Goal: Use online tool/utility: Utilize a website feature to perform a specific function

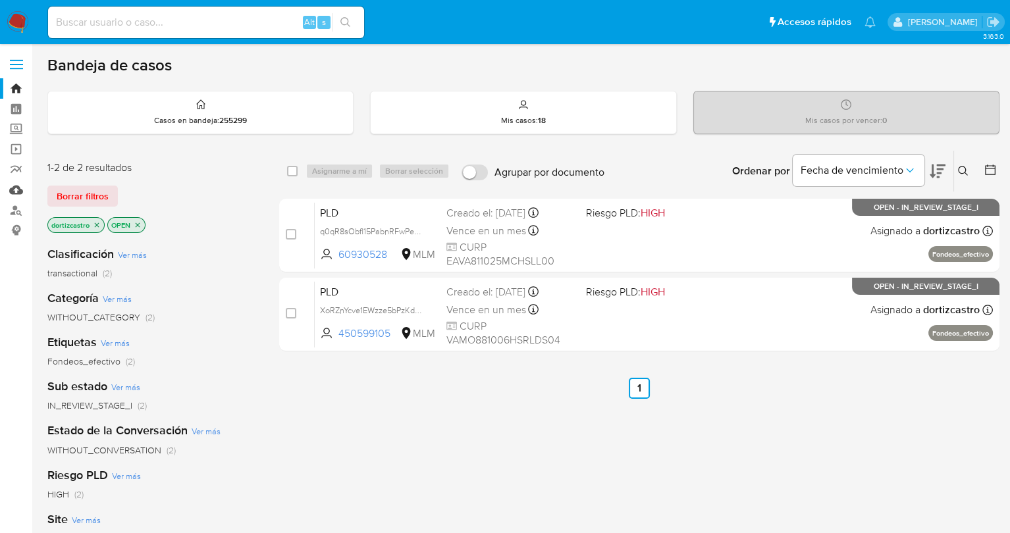
click at [19, 188] on link "Mulan" at bounding box center [78, 190] width 157 height 20
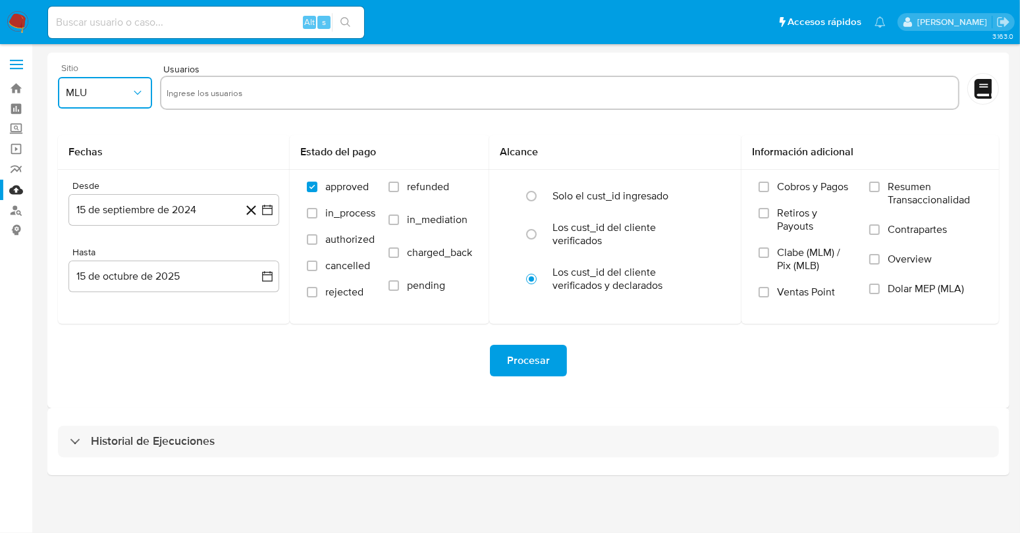
click at [119, 104] on button "MLU" at bounding box center [105, 93] width 94 height 32
click at [86, 288] on span "MLM" at bounding box center [77, 286] width 22 height 13
click at [194, 93] on input "text" at bounding box center [560, 92] width 787 height 21
click at [193, 93] on input "text" at bounding box center [560, 92] width 787 height 21
type input "1385996619"
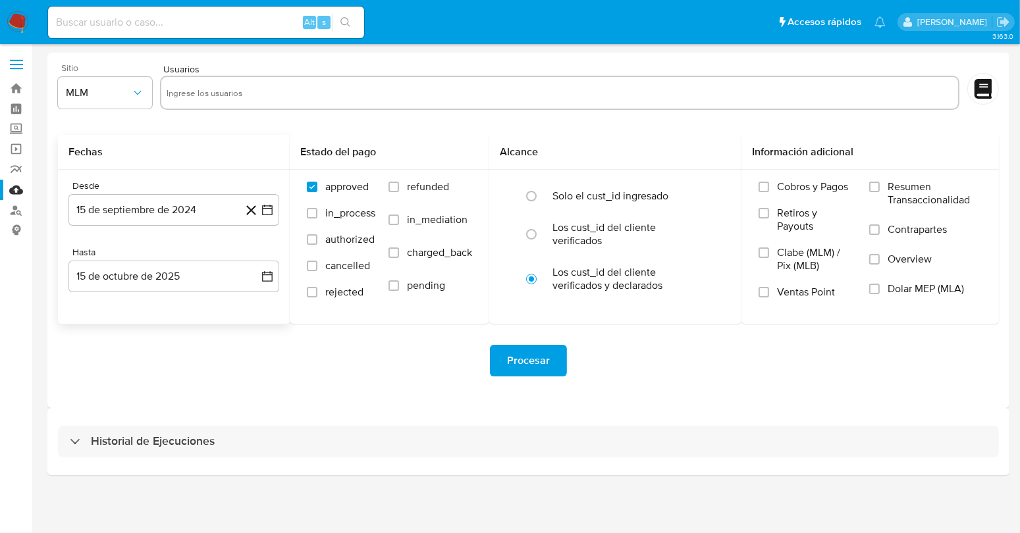
click at [261, 152] on h2 "Fechas" at bounding box center [173, 151] width 211 height 13
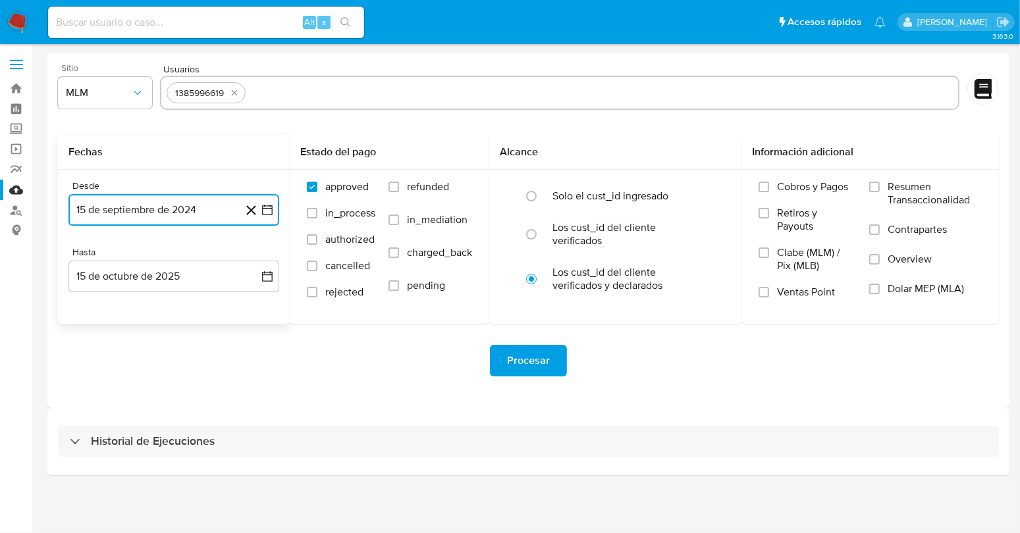
click at [268, 209] on icon "button" at bounding box center [267, 209] width 13 height 13
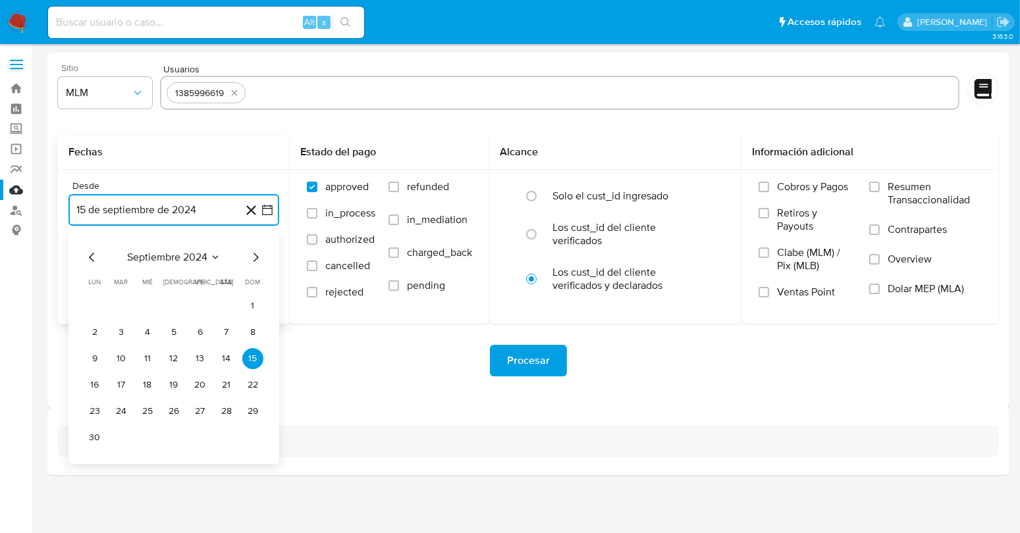
click at [172, 260] on span "septiembre 2024" at bounding box center [167, 257] width 80 height 13
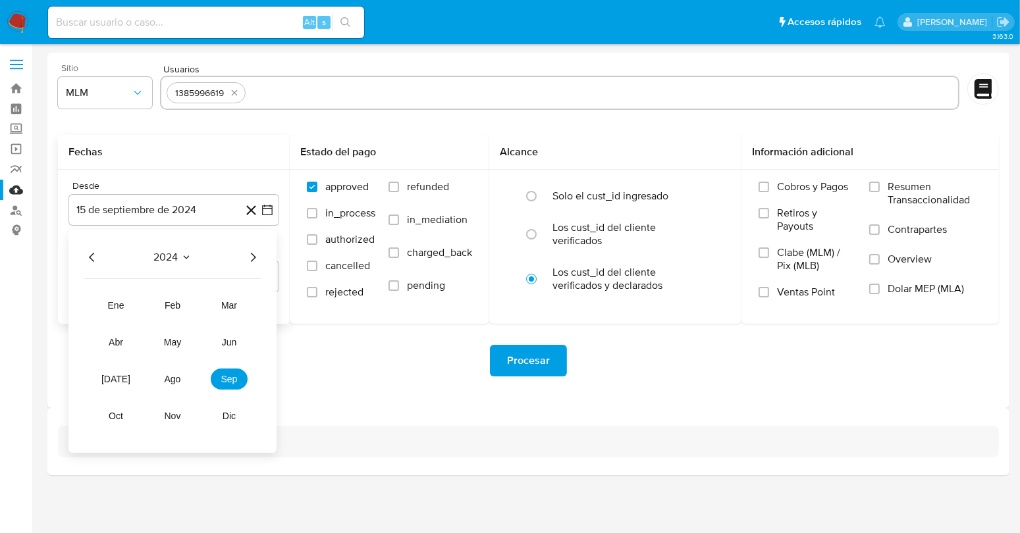
click at [255, 263] on icon "Año siguiente" at bounding box center [253, 258] width 16 height 16
click at [174, 350] on button "may" at bounding box center [172, 342] width 37 height 21
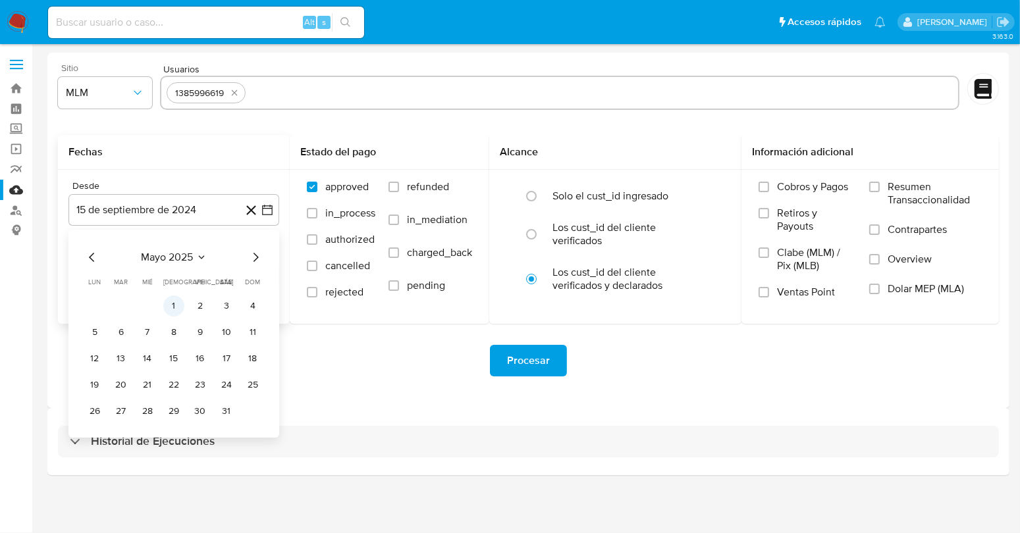
click at [171, 305] on button "1" at bounding box center [173, 306] width 21 height 21
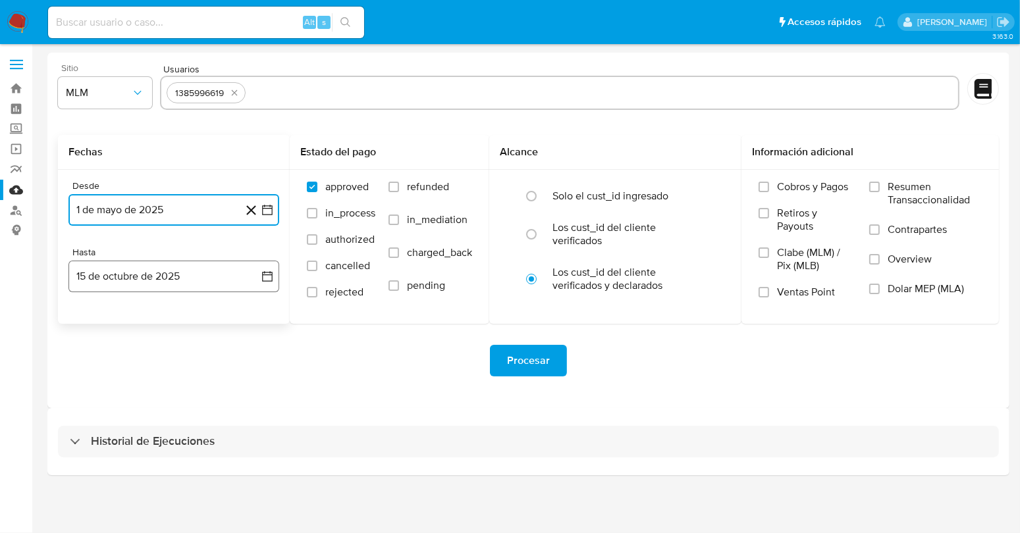
click at [269, 279] on icon "button" at bounding box center [267, 276] width 13 height 13
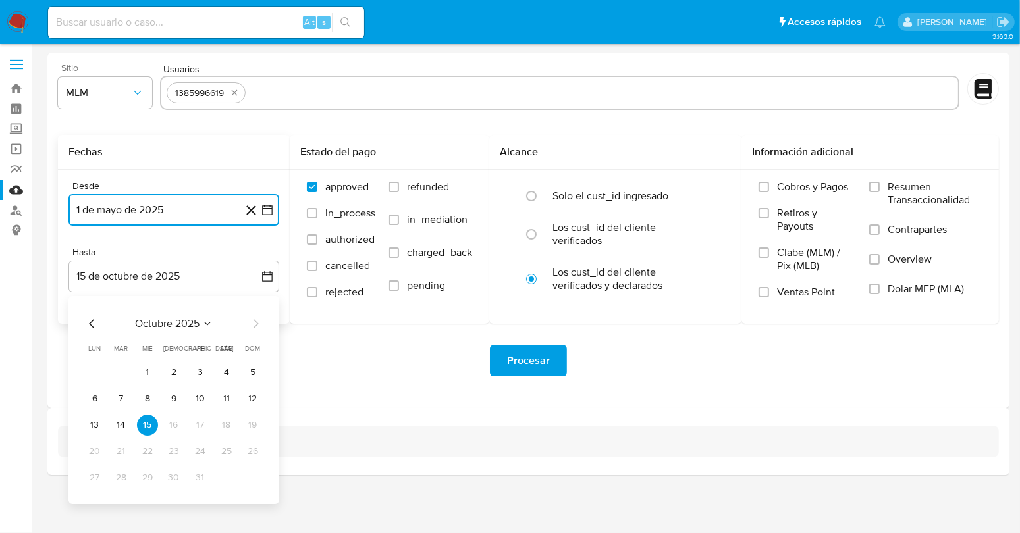
click at [93, 323] on icon "Mes anterior" at bounding box center [92, 324] width 16 height 16
click at [252, 472] on button "31" at bounding box center [252, 477] width 21 height 21
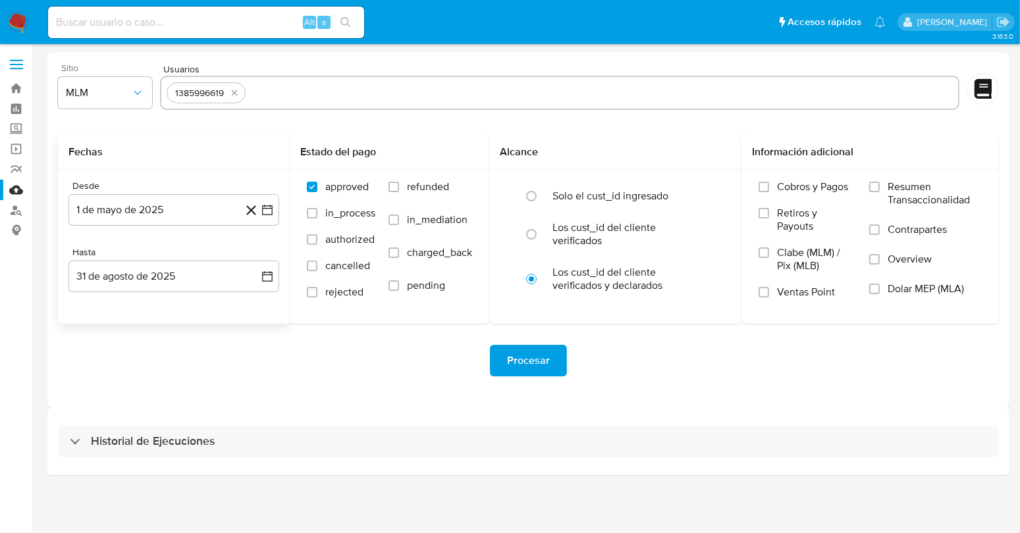
click at [388, 340] on div "Procesar" at bounding box center [528, 361] width 941 height 74
click at [542, 365] on span "Procesar" at bounding box center [528, 360] width 43 height 29
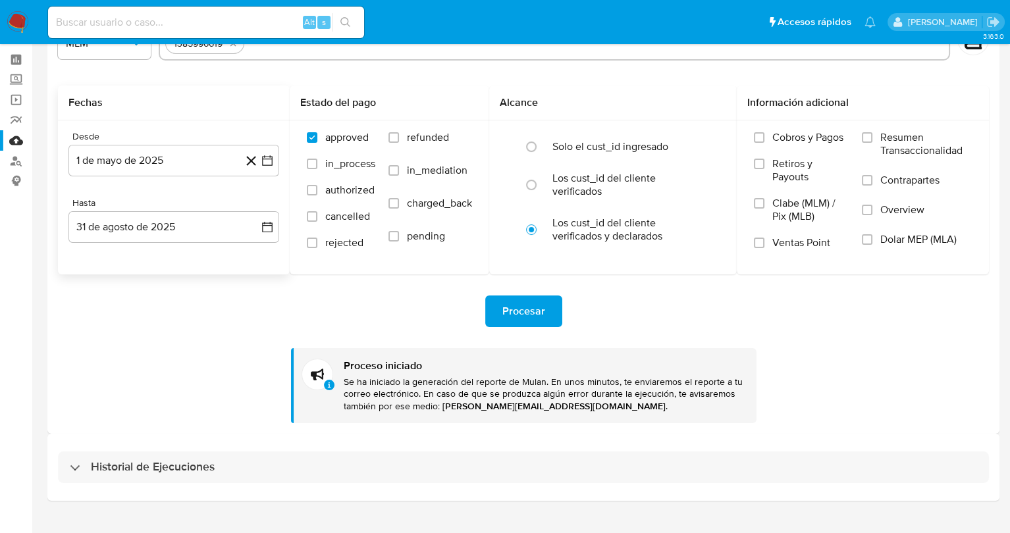
scroll to position [74, 0]
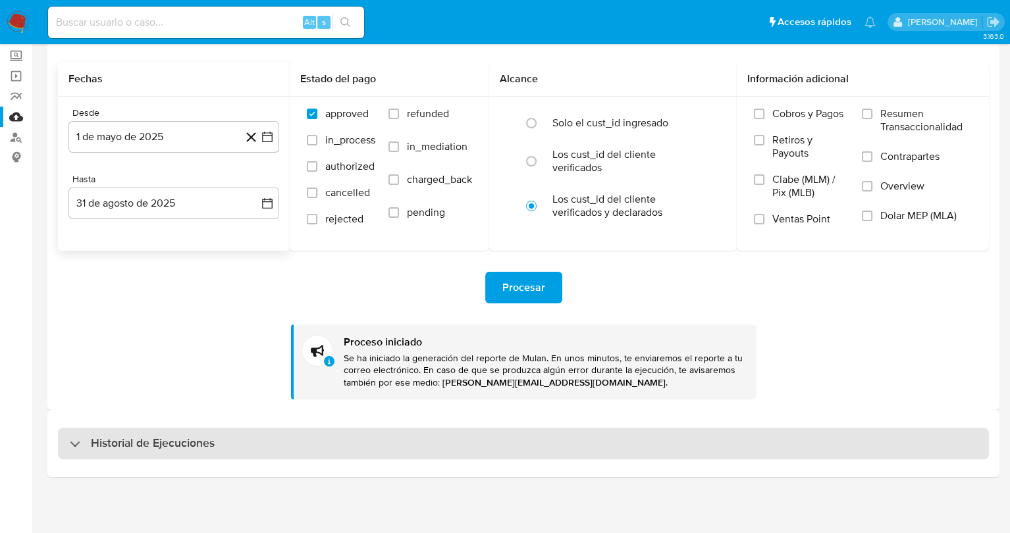
click at [155, 446] on h3 "Historial de Ejecuciones" at bounding box center [153, 444] width 124 height 16
select select "10"
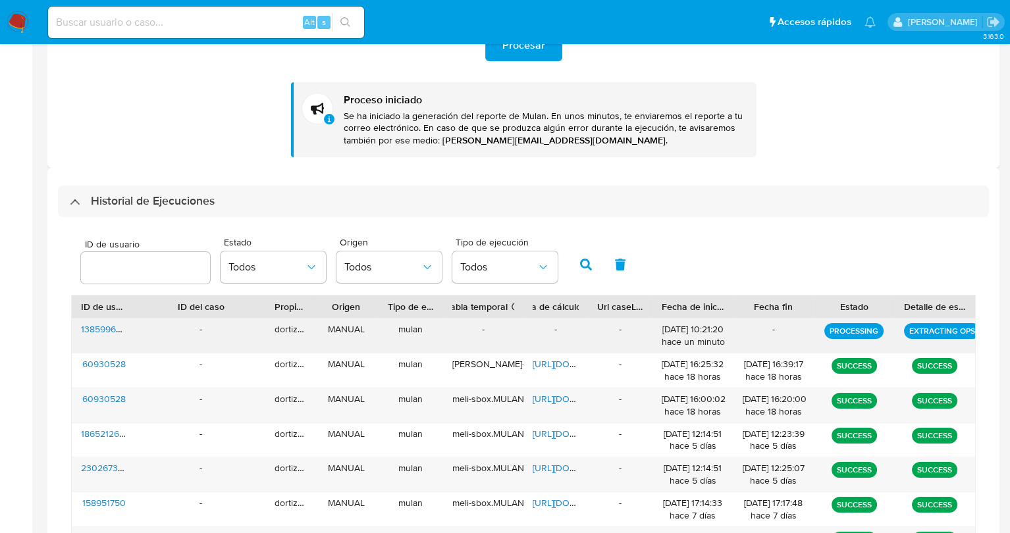
scroll to position [337, 0]
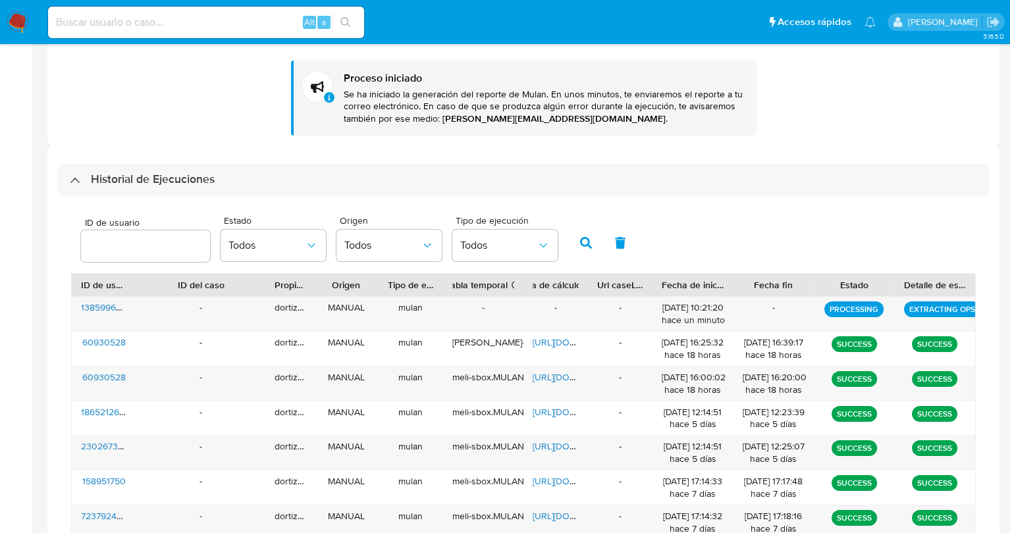
click at [984, 528] on div "ID de usuario Estado Todos Origen Todos Tipo de ejecución Todos ID de usuario I…" at bounding box center [523, 445] width 931 height 498
drag, startPoint x: 856, startPoint y: 112, endPoint x: 858, endPoint y: 122, distance: 10.9
click at [856, 112] on div "Procesar Proceso iniciado Se ha iniciado la generación del reporte de Mulan. En…" at bounding box center [523, 61] width 931 height 149
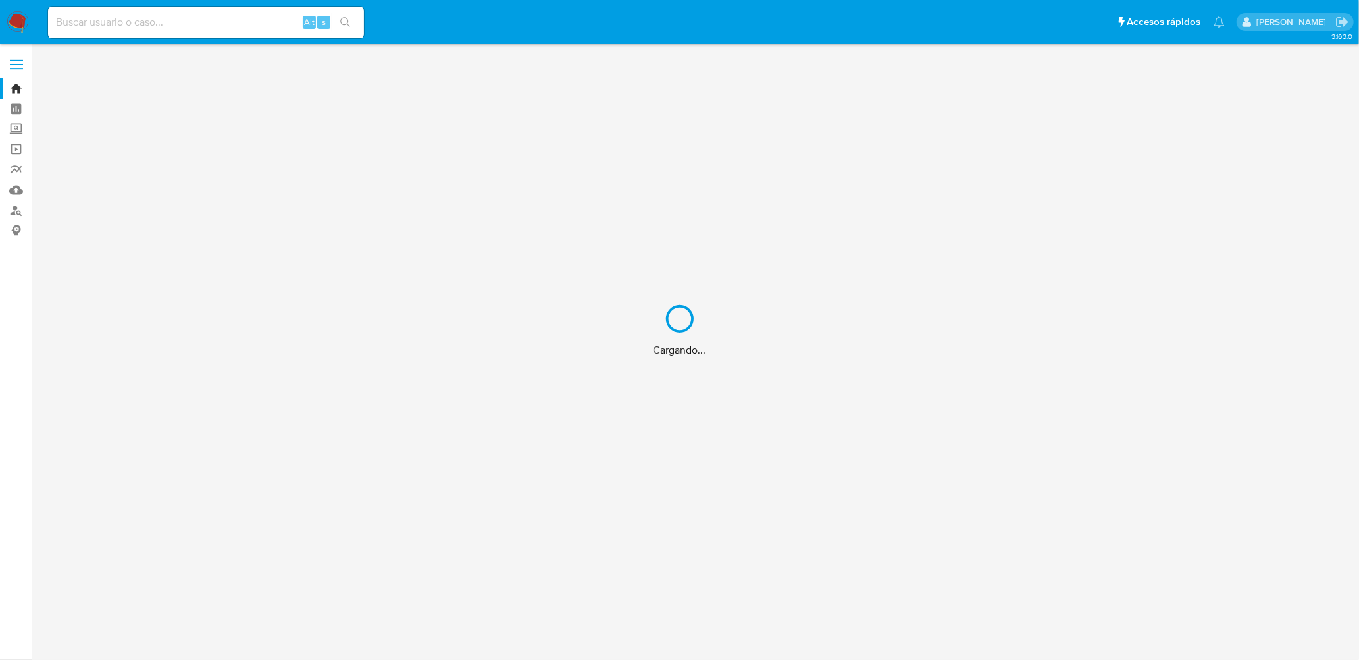
drag, startPoint x: 0, startPoint y: 0, endPoint x: 572, endPoint y: 479, distance: 746.3
click at [572, 479] on div "Cargando..." at bounding box center [679, 330] width 1359 height 660
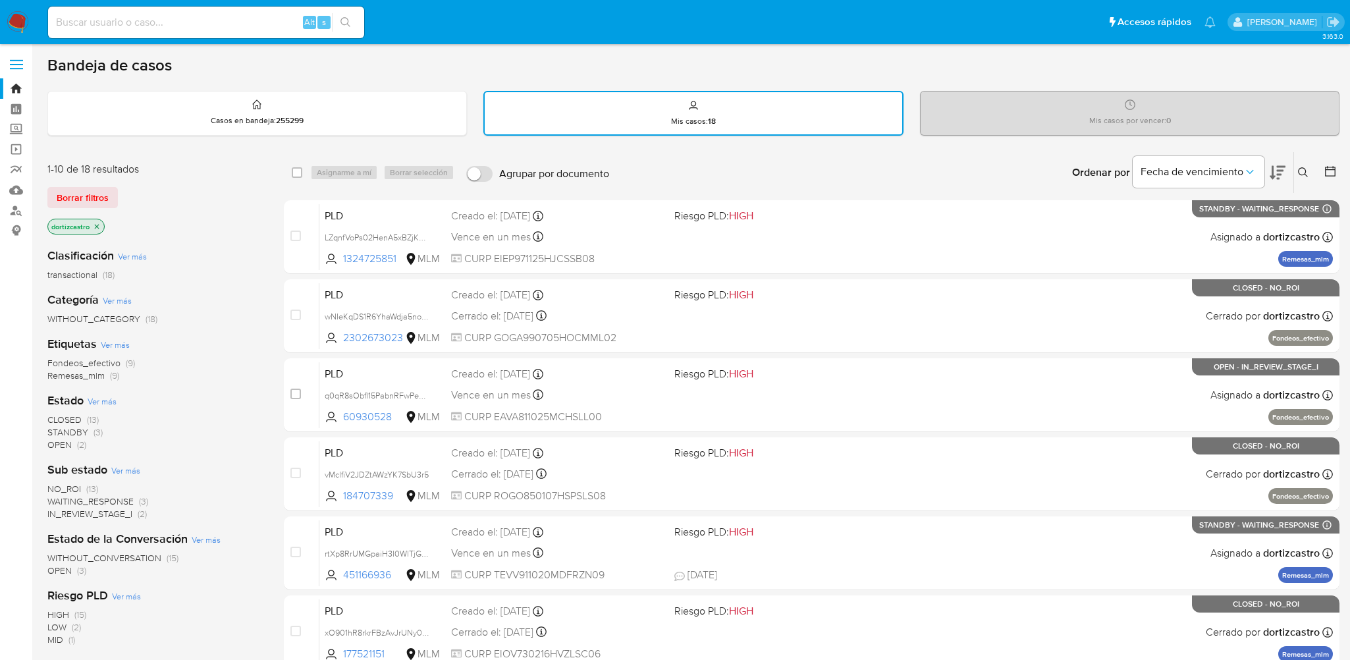
click at [88, 195] on span "Borrar filtros" at bounding box center [83, 197] width 52 height 18
